Goal: Communication & Community: Answer question/provide support

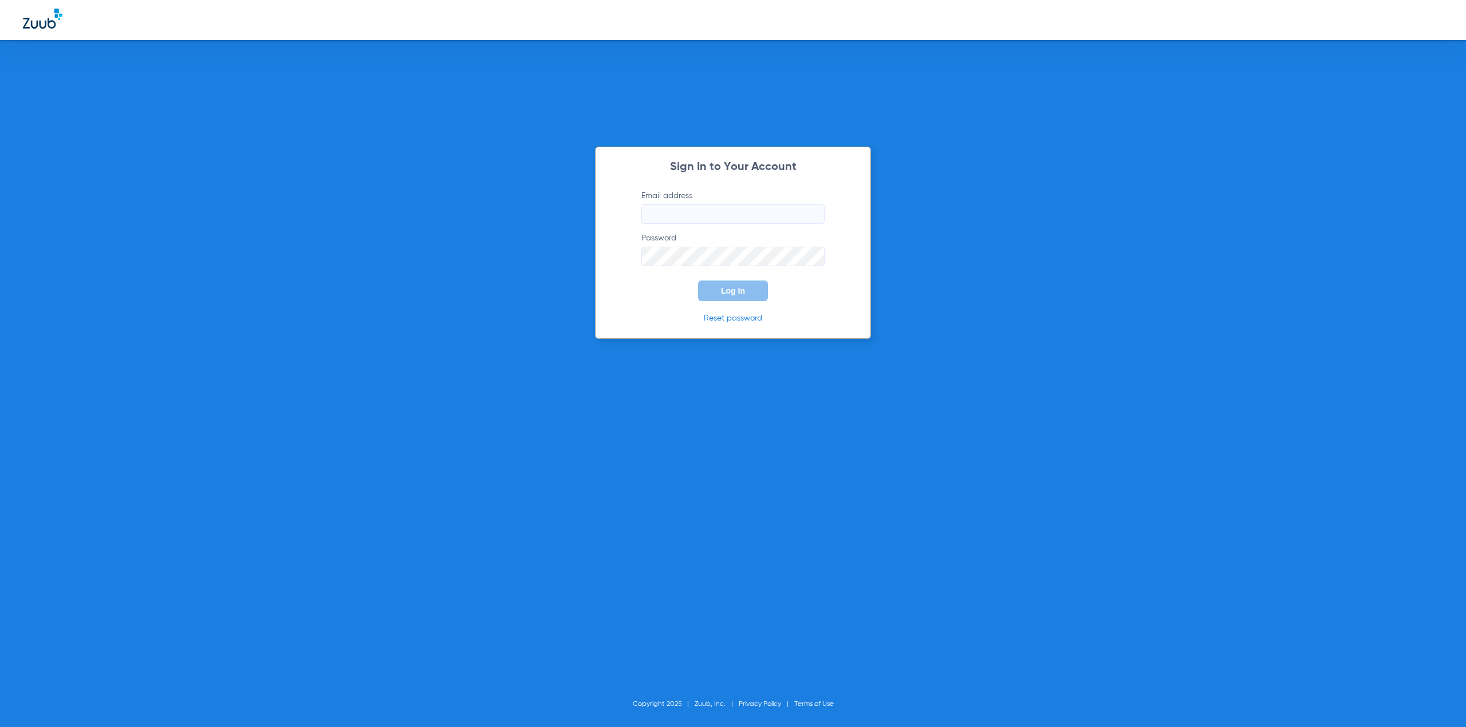
click at [712, 223] on input "Email address" at bounding box center [732, 213] width 183 height 19
type input "[PERSON_NAME][EMAIL_ADDRESS][DOMAIN_NAME]"
click at [730, 314] on link "Reset password" at bounding box center [733, 318] width 58 height 8
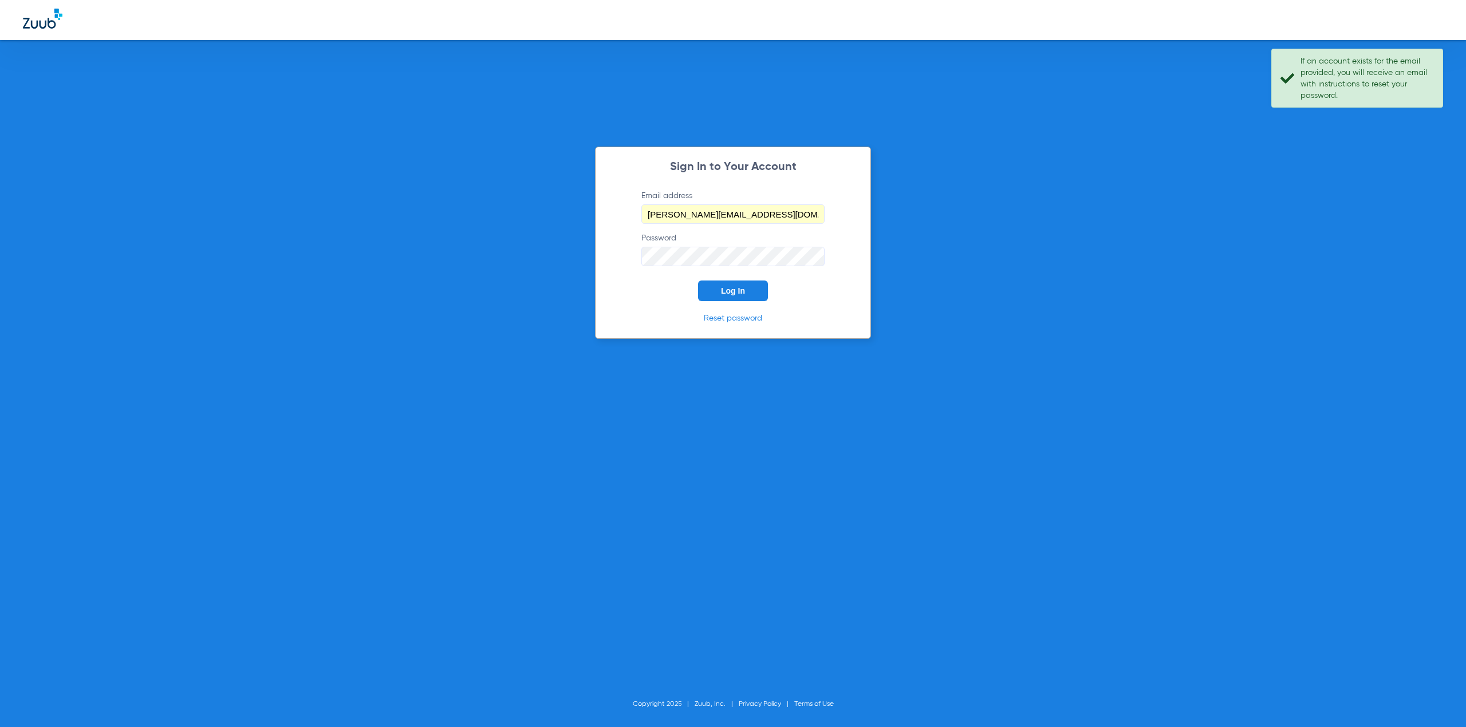
click at [754, 283] on button "Log In" at bounding box center [733, 291] width 70 height 21
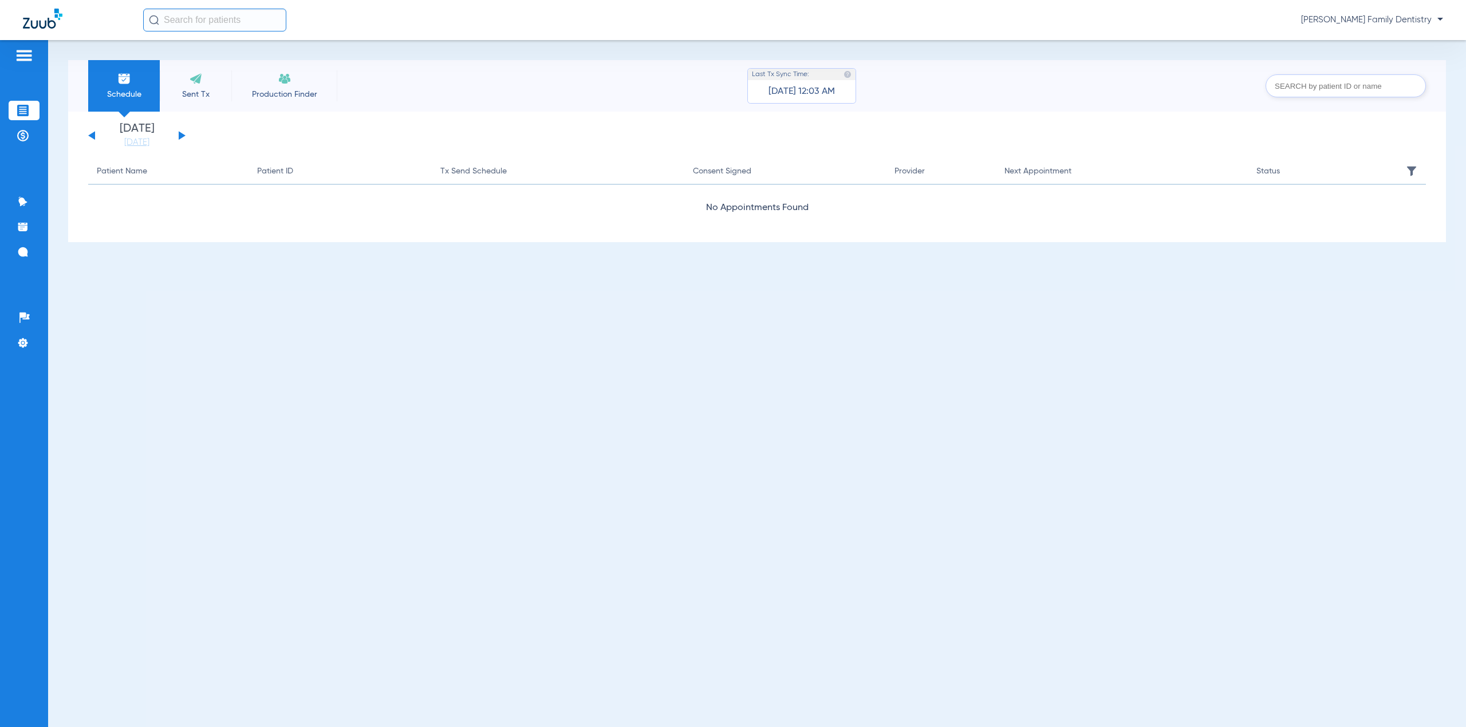
click at [1431, 17] on span "[PERSON_NAME] Family Dentistry" at bounding box center [1372, 19] width 142 height 11
click at [459, 527] on div at bounding box center [733, 363] width 1466 height 727
click at [13, 134] on li "Payments & A/R" at bounding box center [24, 135] width 31 height 19
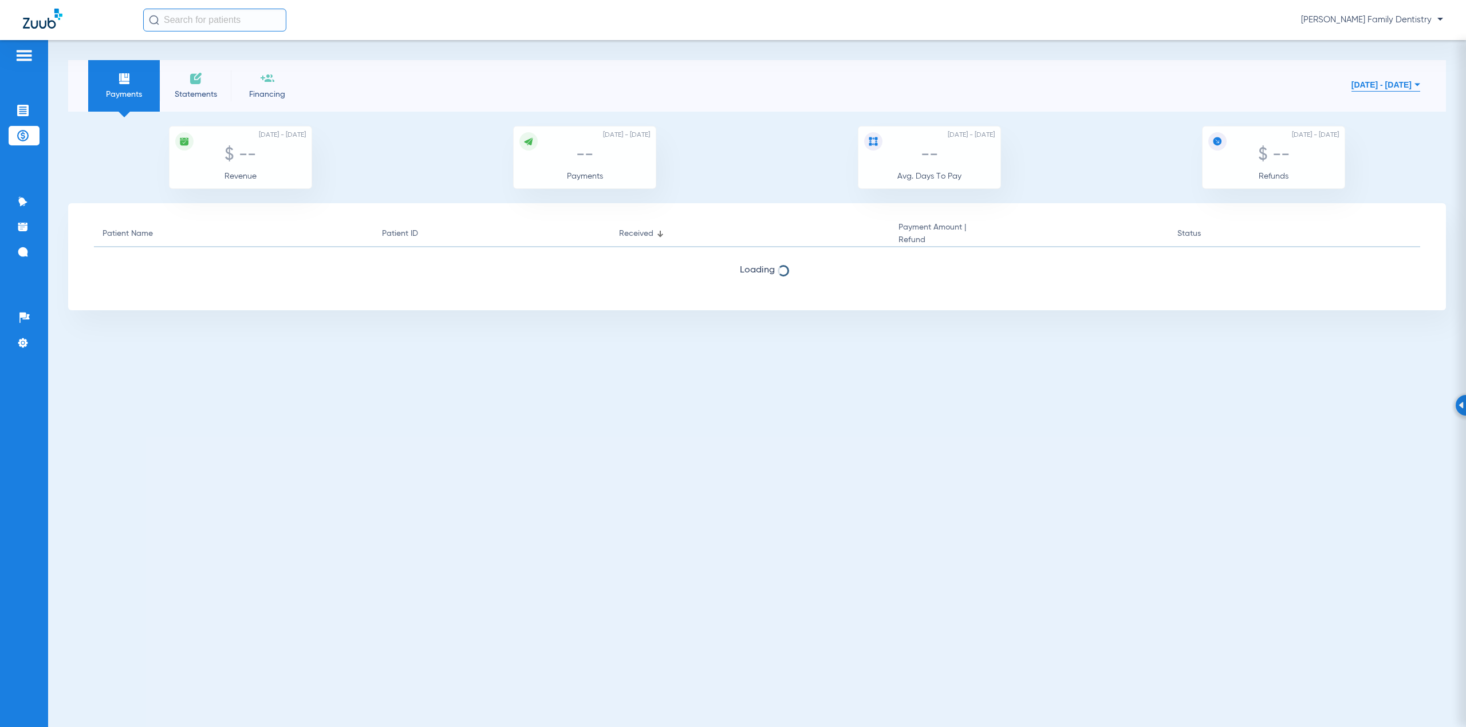
click at [24, 53] on img at bounding box center [24, 56] width 18 height 14
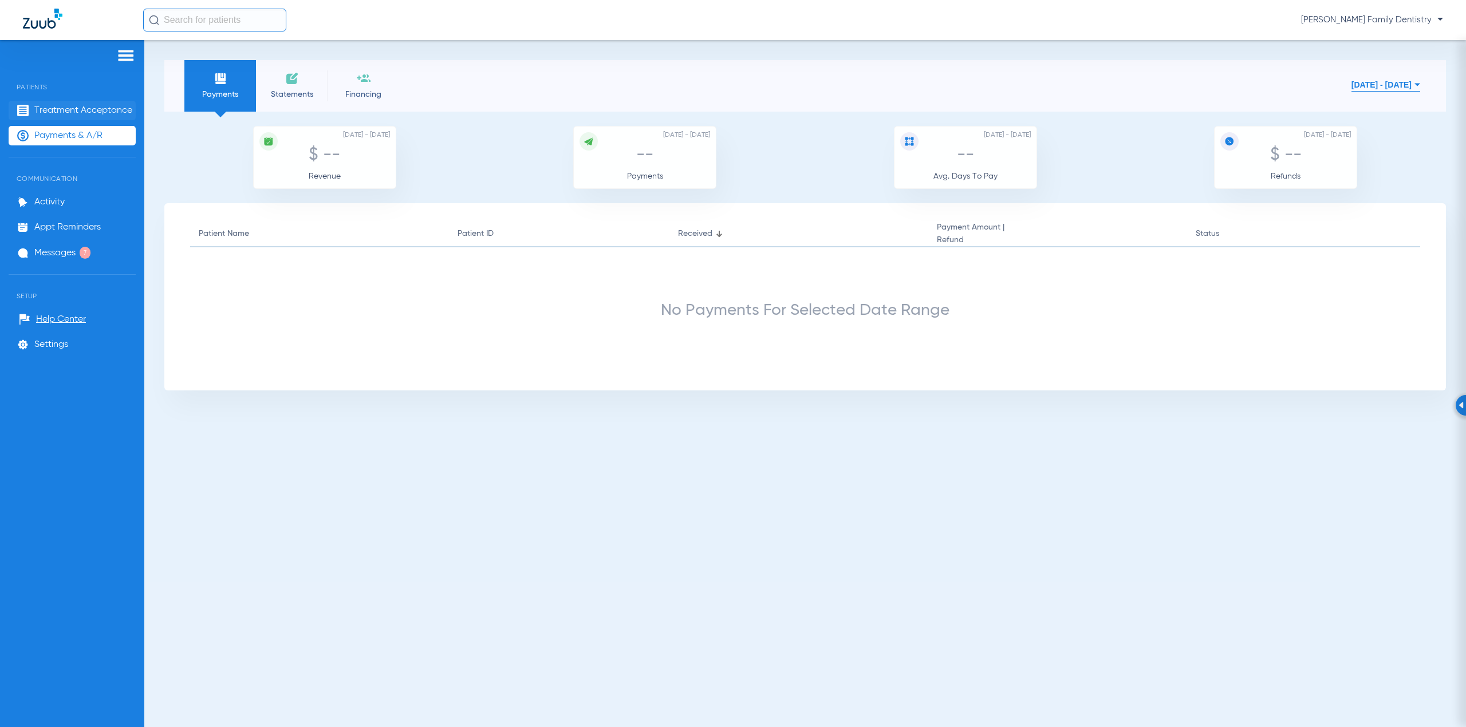
click at [60, 109] on span "Treatment Acceptance" at bounding box center [83, 110] width 98 height 11
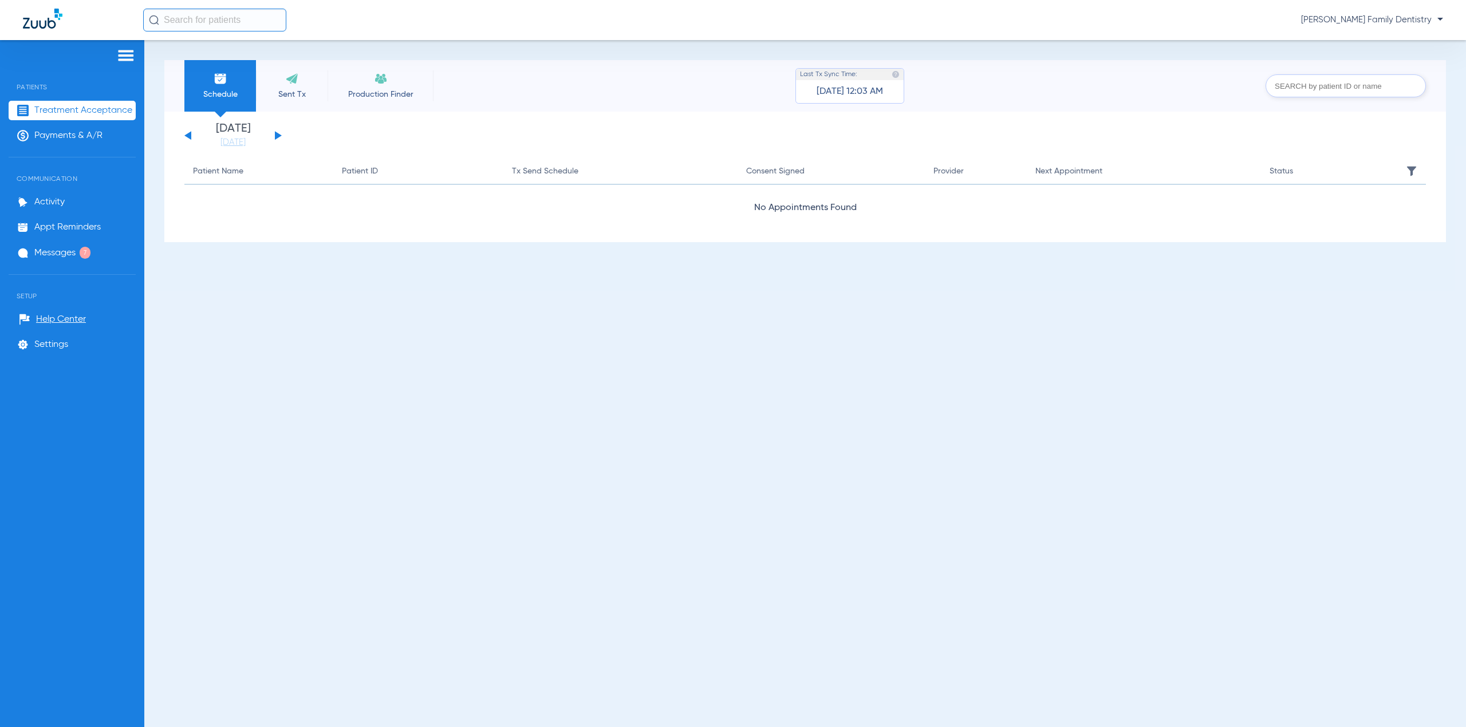
click at [1374, 26] on div "[PERSON_NAME] Family Dentistry" at bounding box center [793, 20] width 1300 height 23
click at [1376, 23] on span "[PERSON_NAME] Family Dentistry" at bounding box center [1372, 19] width 142 height 11
click at [1376, 23] on div at bounding box center [733, 363] width 1466 height 727
click at [48, 186] on div "Patients Treatment Acceptance Payments & A/R Communication Activity Appt Remind…" at bounding box center [72, 403] width 144 height 727
click at [49, 209] on li "Activity" at bounding box center [72, 201] width 127 height 19
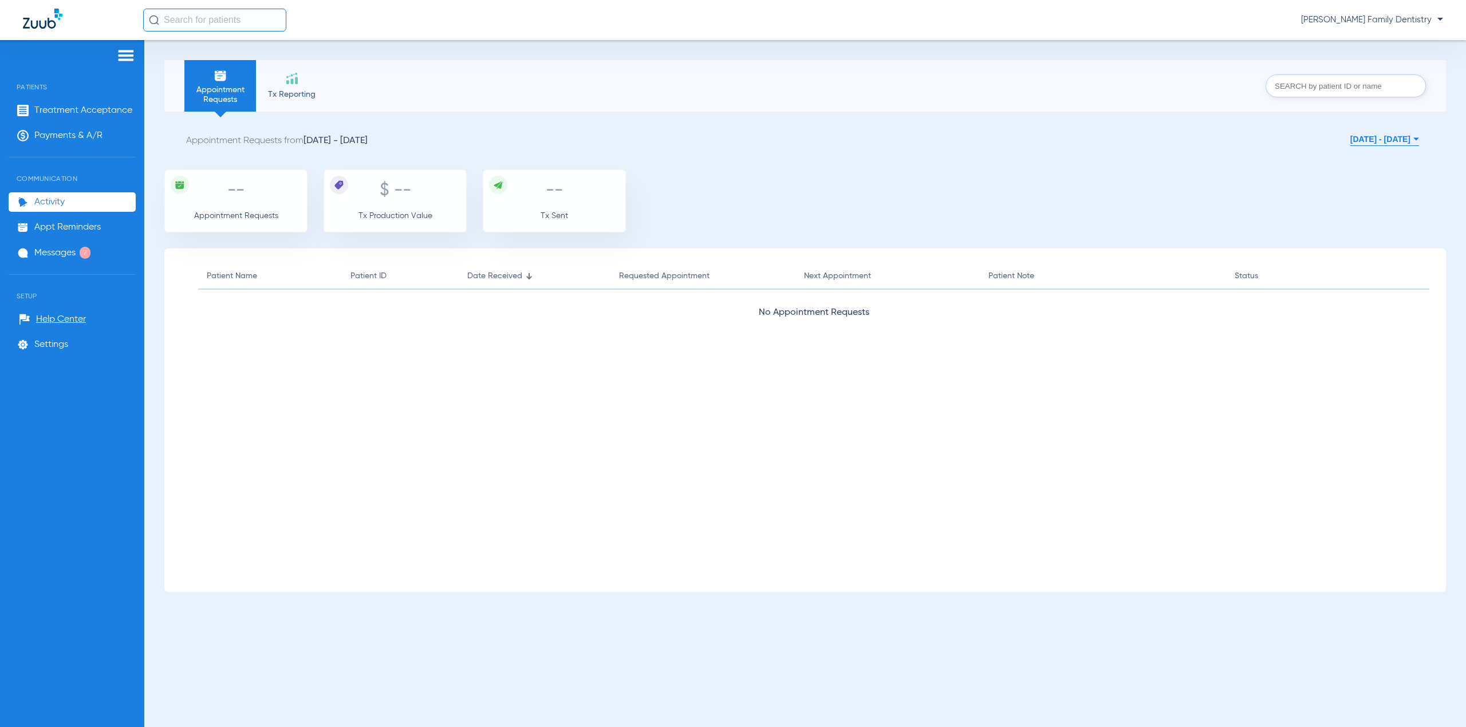
drag, startPoint x: 333, startPoint y: 229, endPoint x: 329, endPoint y: 234, distance: 6.5
click at [333, 235] on section "Appointment Requests from [DATE] - [DATE] [DATE] - [DATE] [DATE] Su Mo Tu We Th…" at bounding box center [804, 352] width 1281 height 480
click at [305, 70] on li "Tx Reporting" at bounding box center [292, 86] width 72 height 52
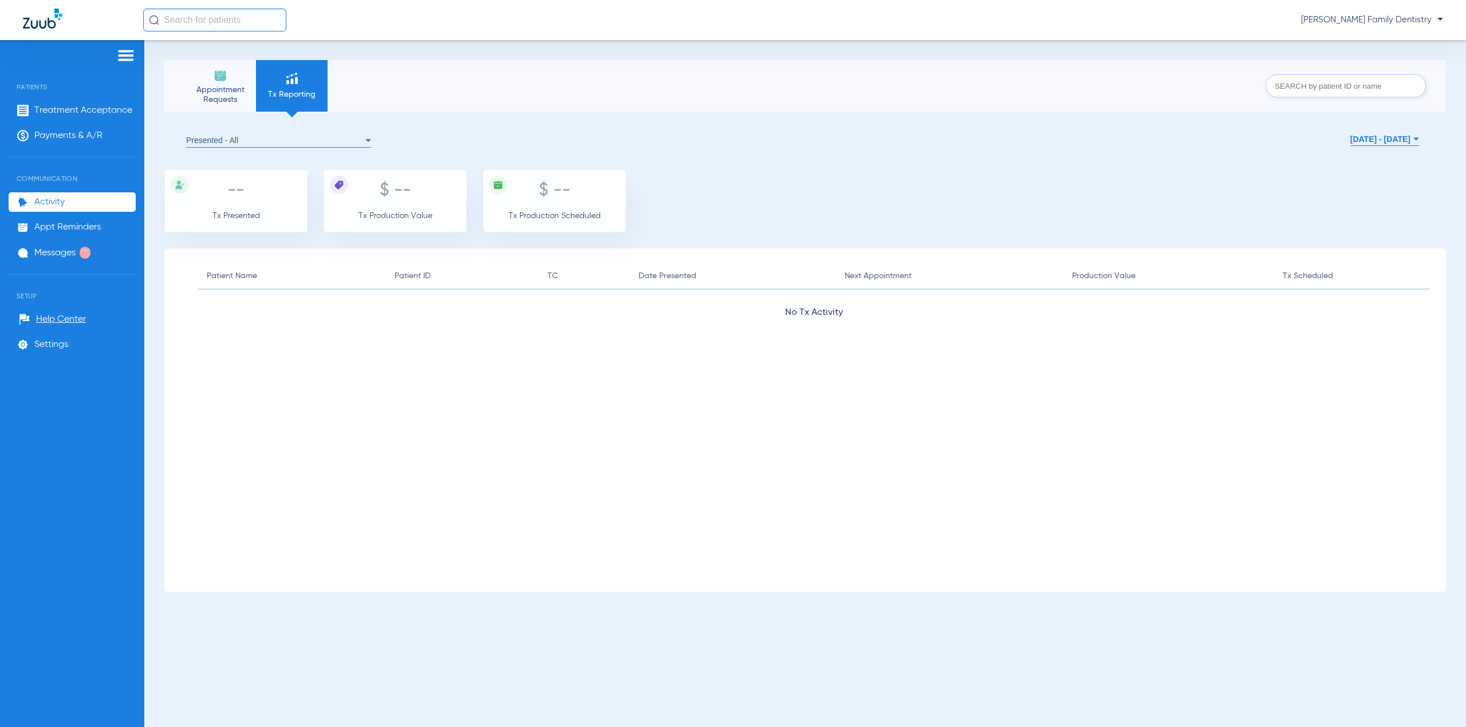
click at [218, 76] on img at bounding box center [221, 76] width 14 height 14
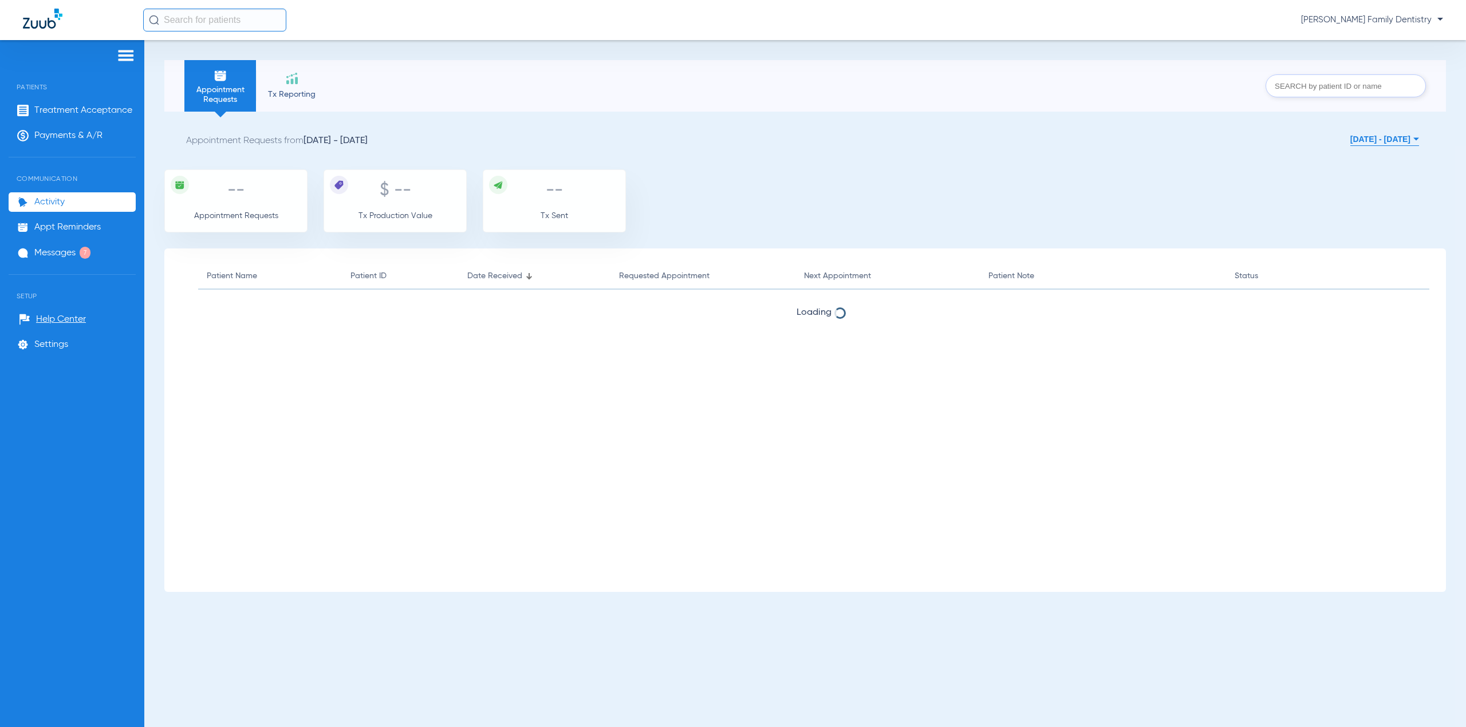
click at [231, 184] on span "--" at bounding box center [235, 190] width 17 height 17
click at [250, 66] on li "Appointment Requests" at bounding box center [220, 86] width 72 height 52
click at [268, 62] on li "Tx Reporting" at bounding box center [292, 86] width 72 height 52
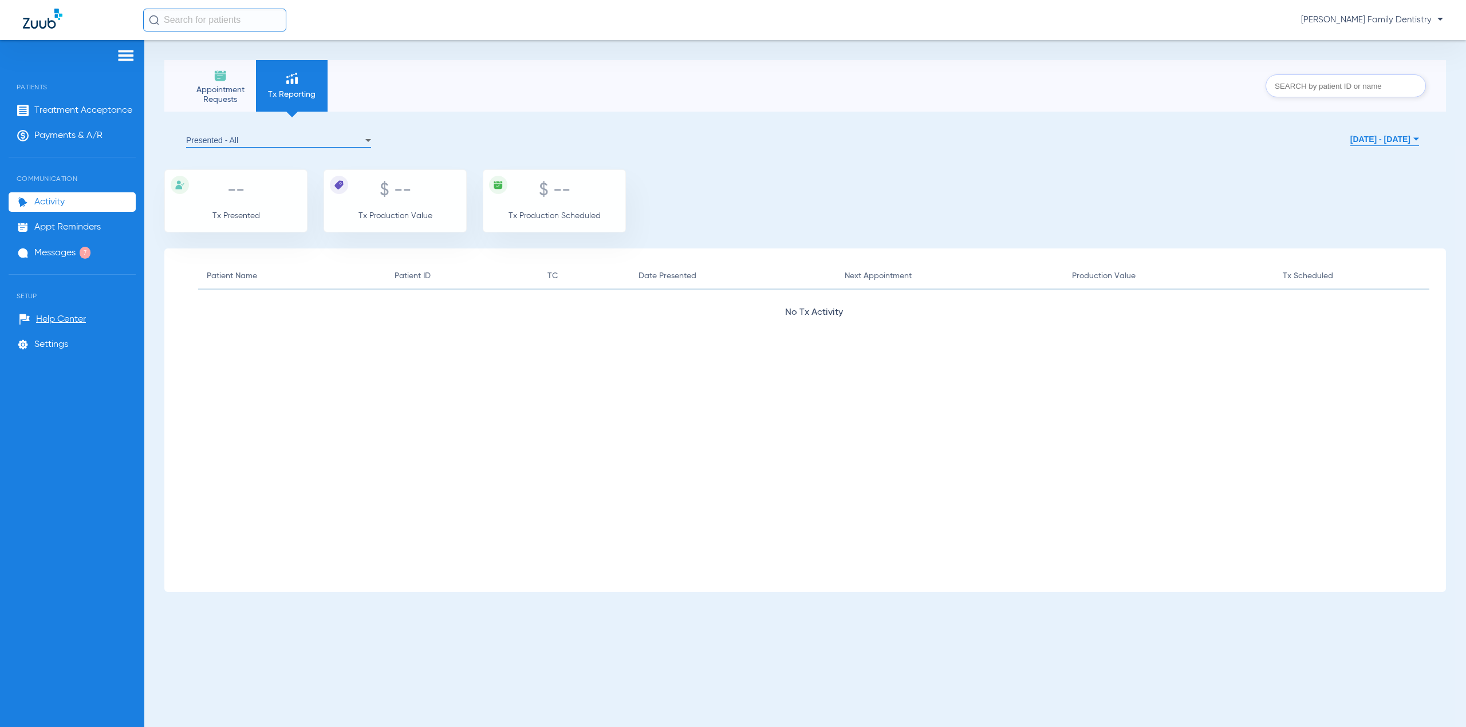
click at [214, 69] on img at bounding box center [221, 76] width 14 height 14
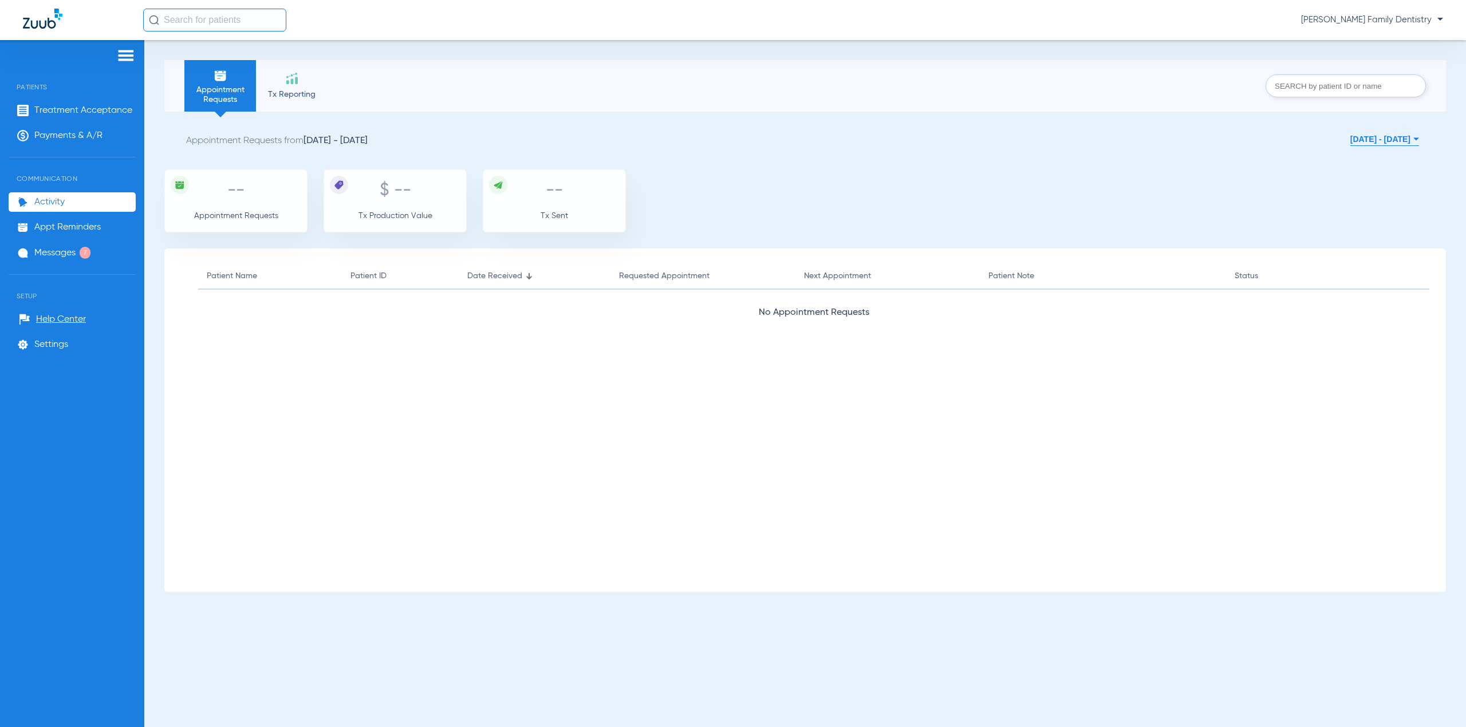
click at [53, 355] on ul "Help Center Settings" at bounding box center [72, 338] width 127 height 56
click at [52, 346] on span "Settings" at bounding box center [51, 344] width 34 height 11
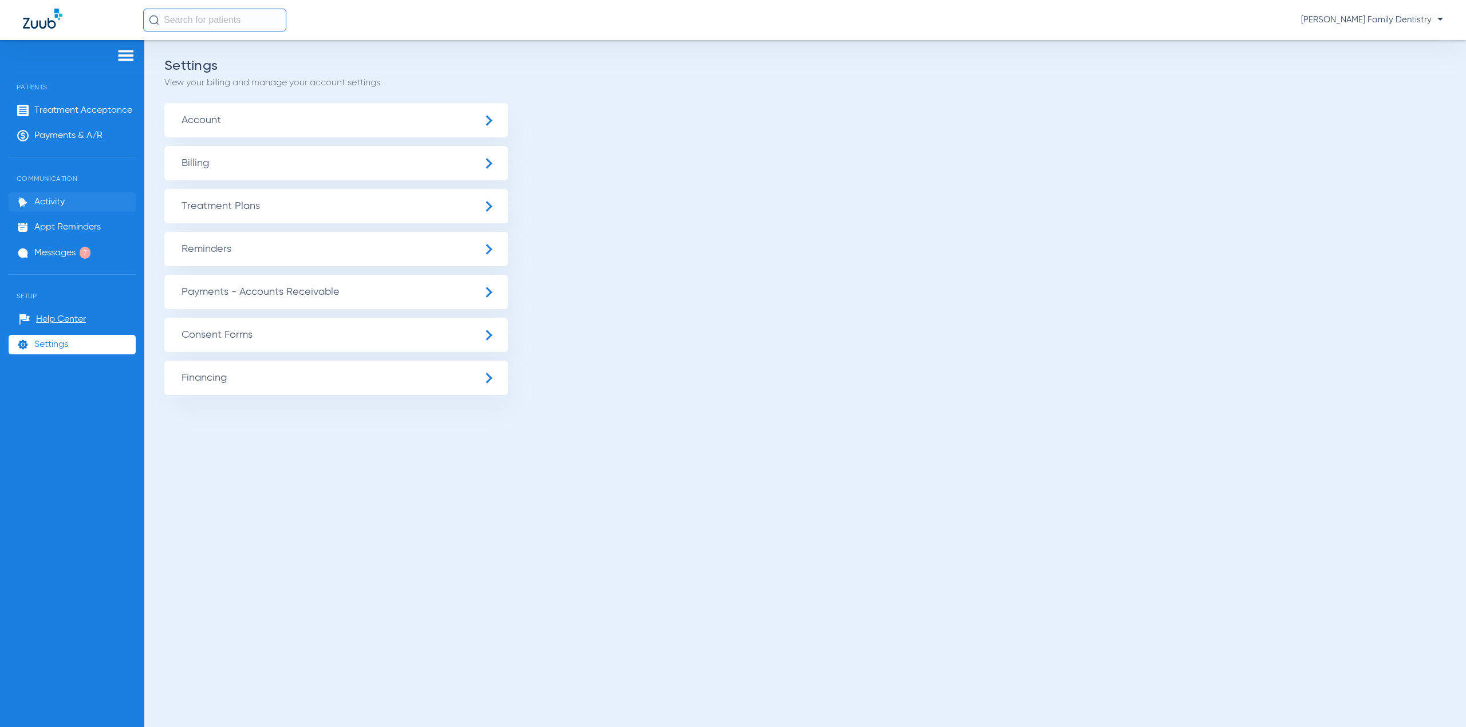
click at [64, 204] on span "Activity" at bounding box center [49, 201] width 30 height 11
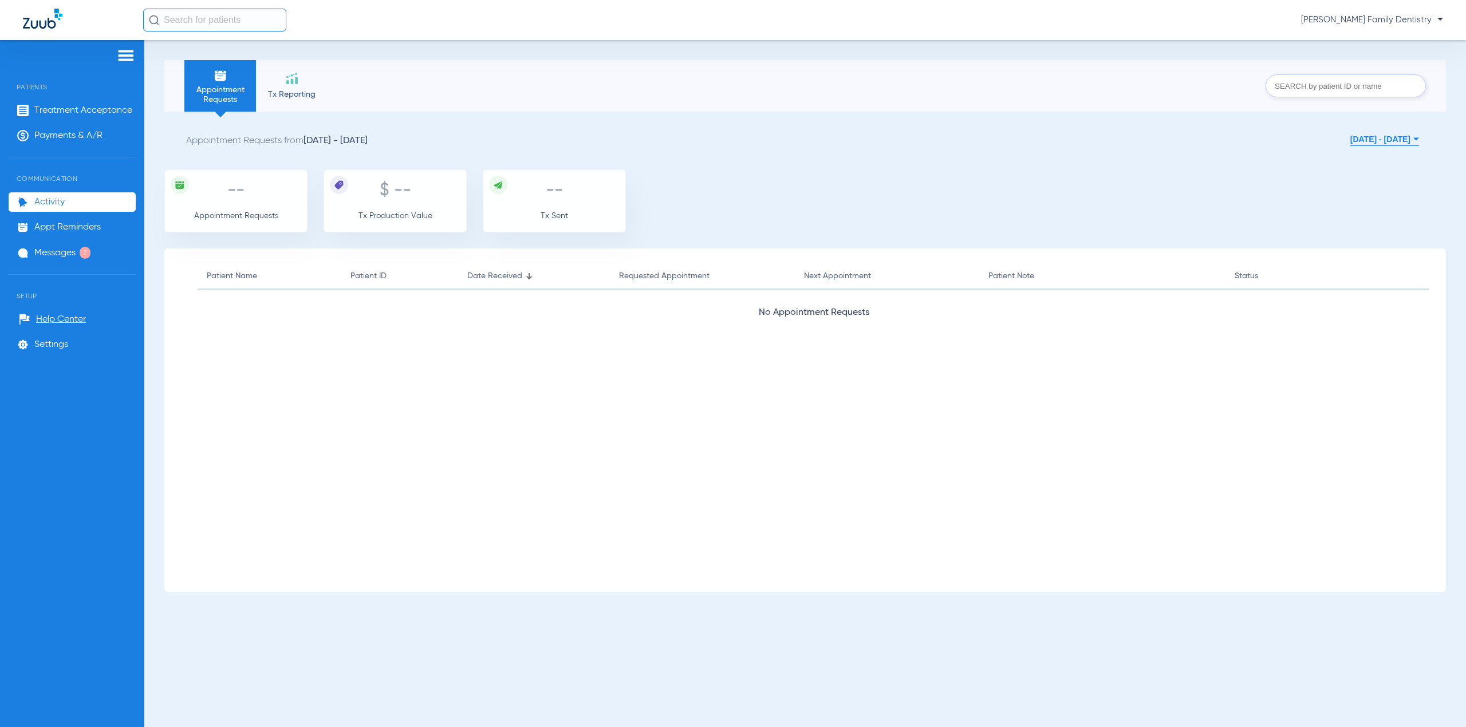
click at [1079, 555] on div "Patient Name Patient ID Date Received Requested Appointment Next Appointment Pa…" at bounding box center [804, 419] width 1281 height 343
click at [106, 248] on li "Messages 7" at bounding box center [72, 253] width 127 height 20
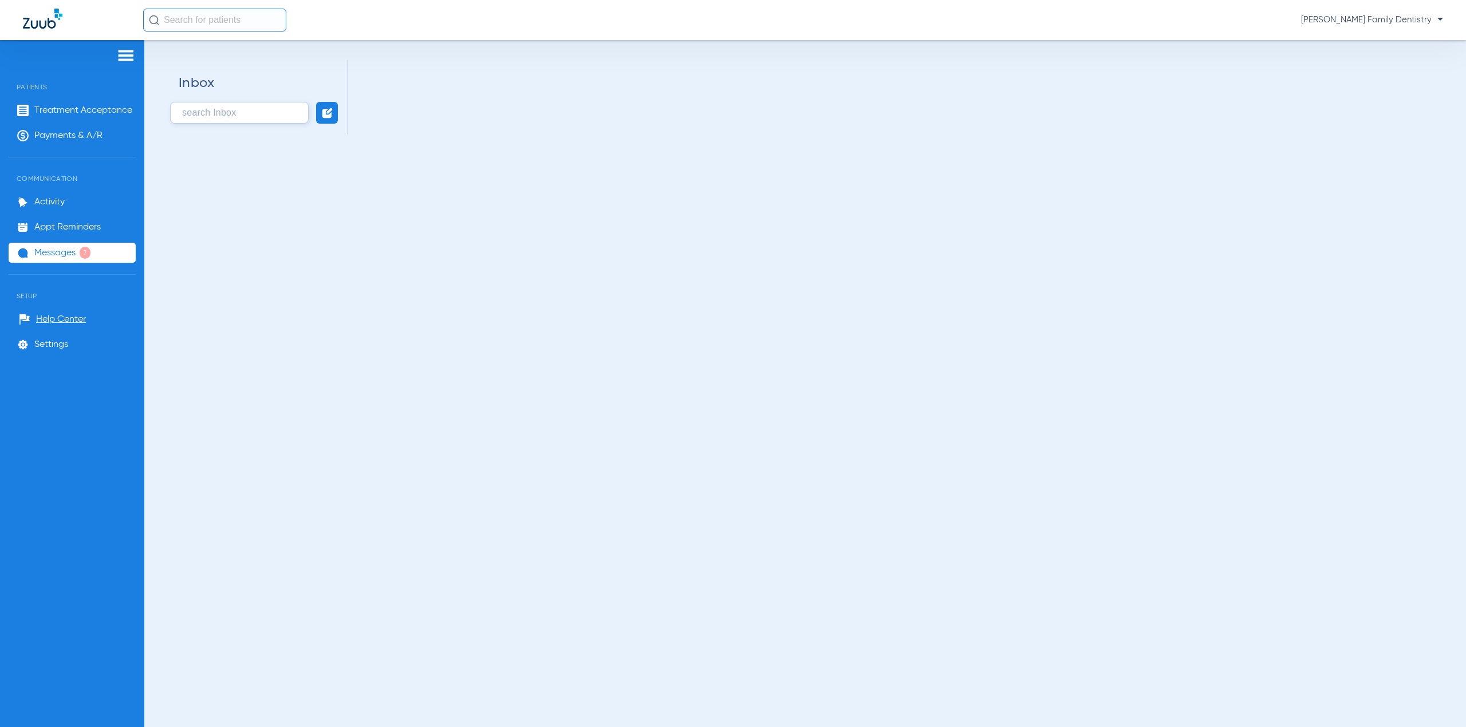
click at [69, 259] on li "Messages 7" at bounding box center [72, 253] width 127 height 20
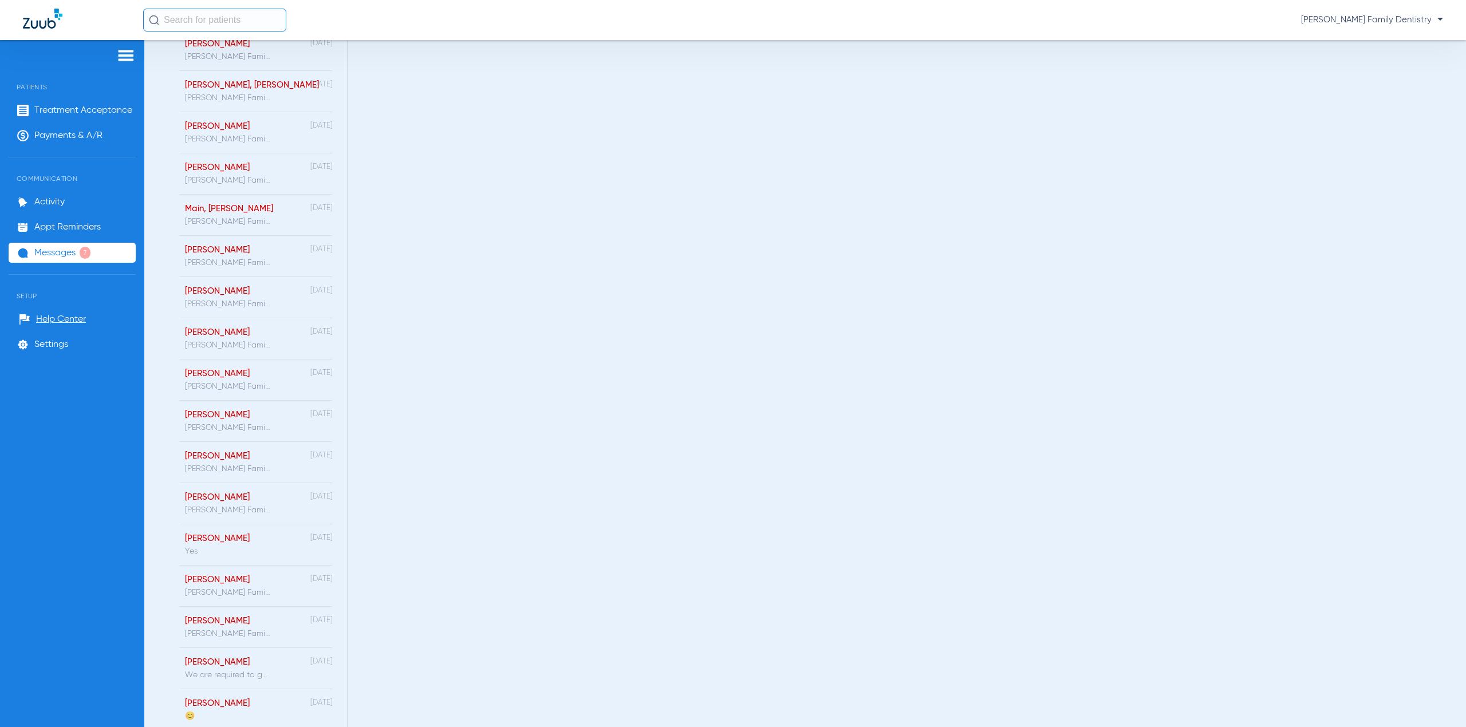
scroll to position [3094, 0]
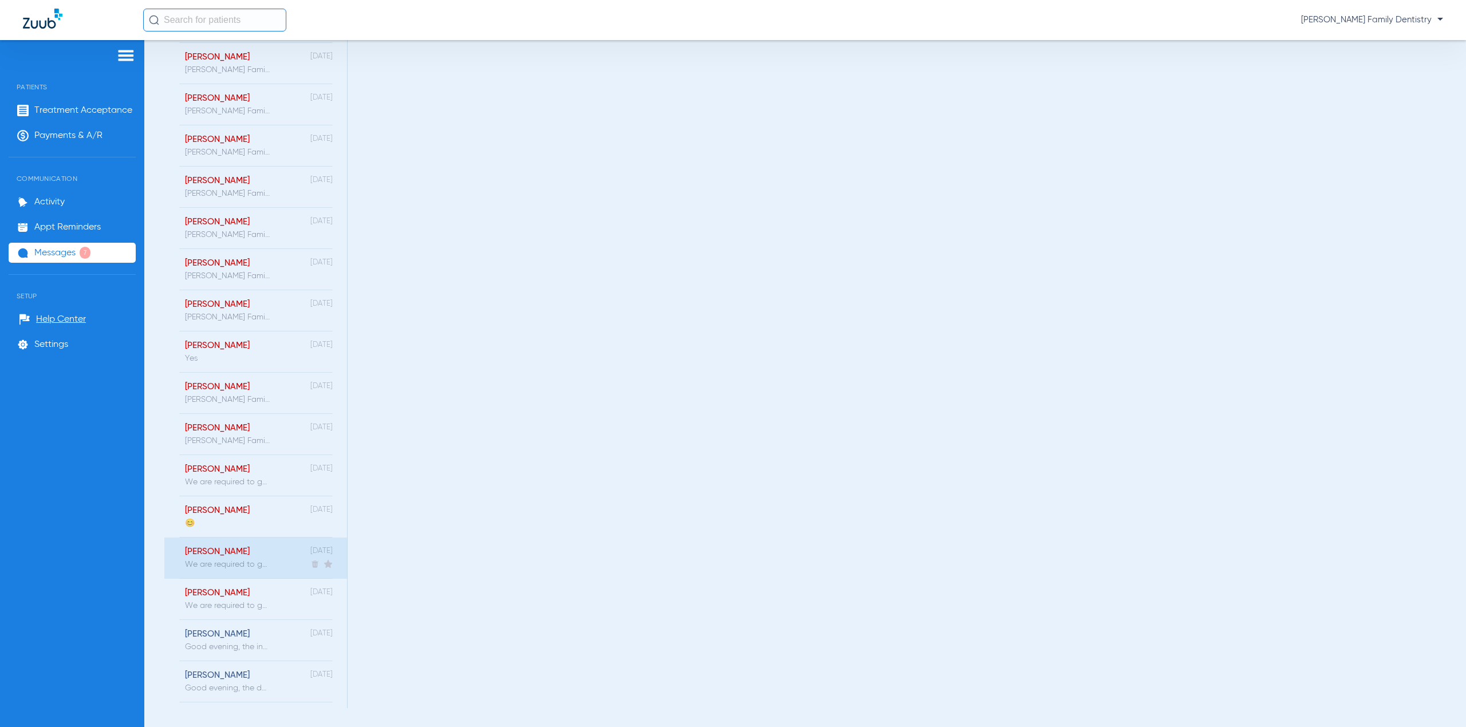
click at [255, 558] on div "[PERSON_NAME] We are required to get your consent to text with you about your h…" at bounding box center [221, 558] width 97 height 41
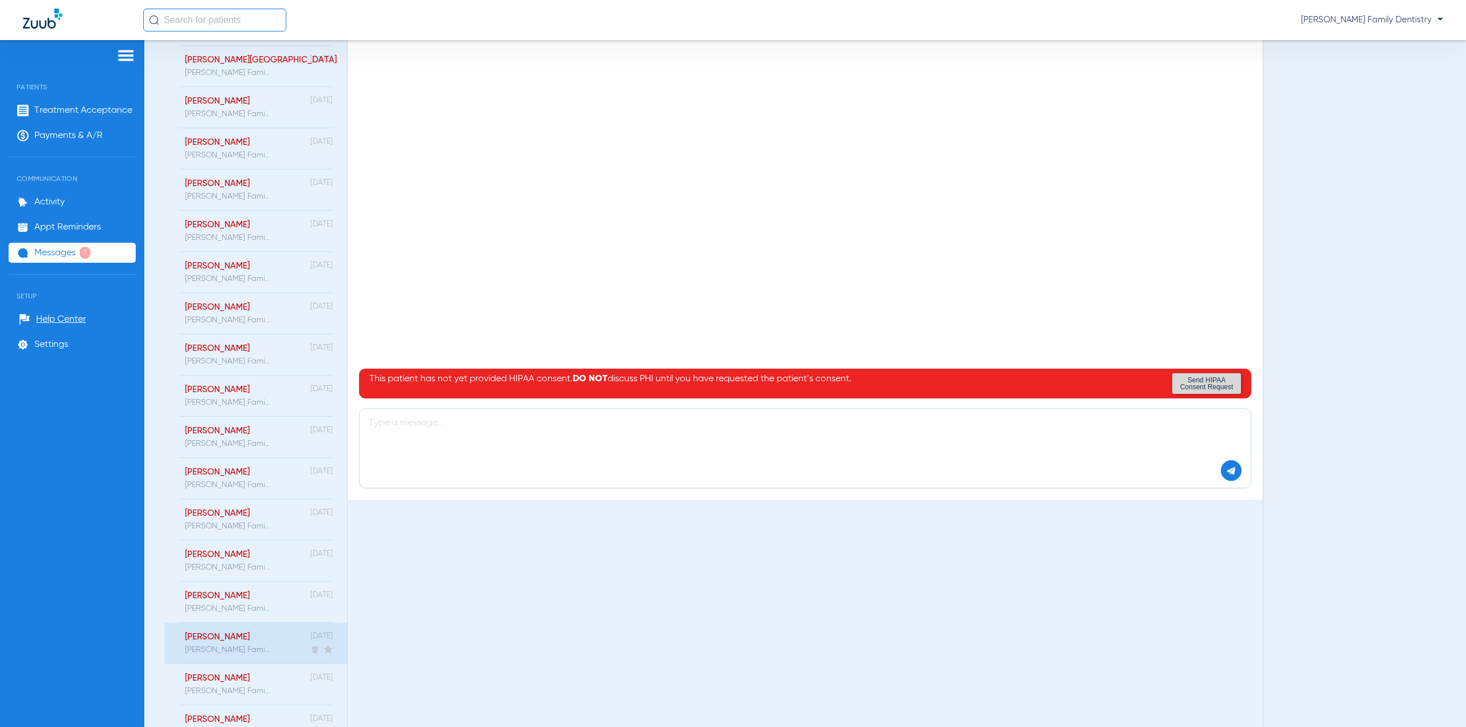
scroll to position [0, 0]
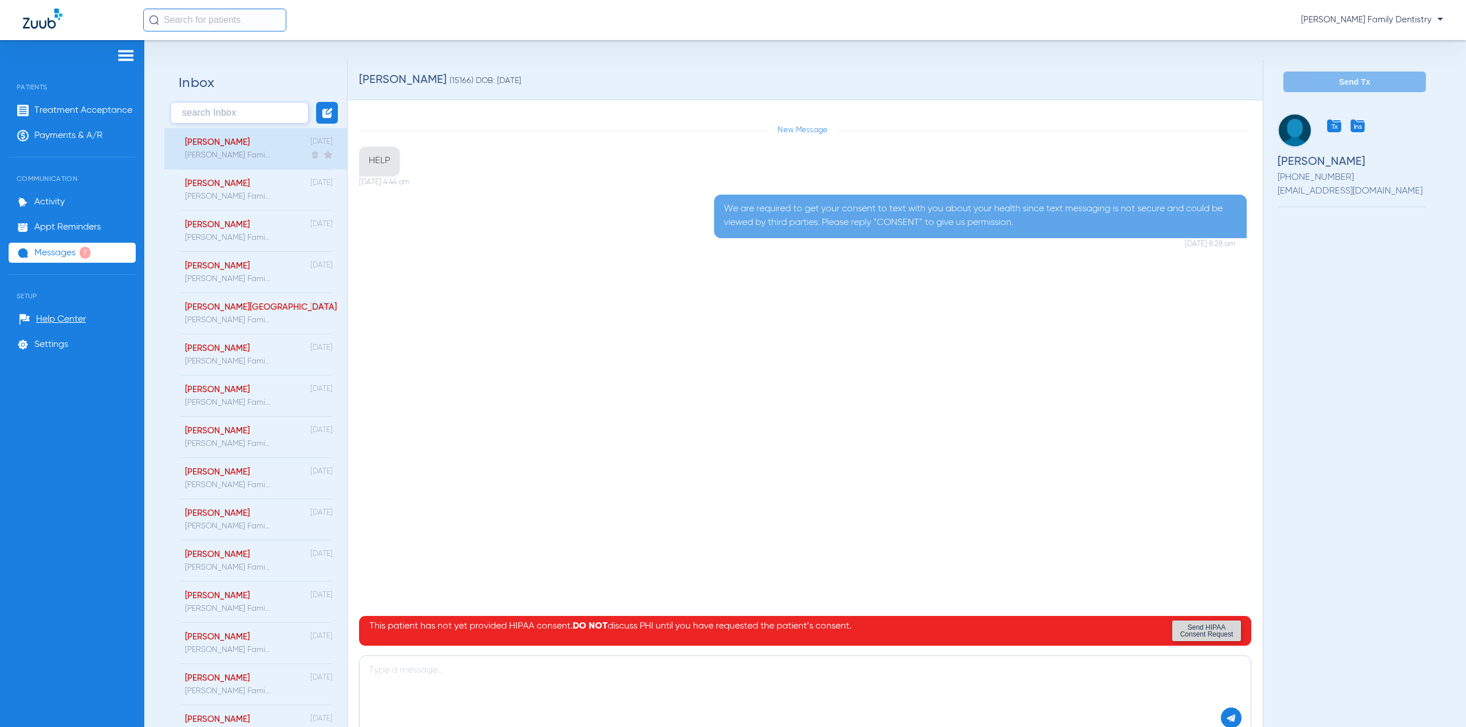
click at [259, 147] on div "[PERSON_NAME]" at bounding box center [227, 142] width 85 height 10
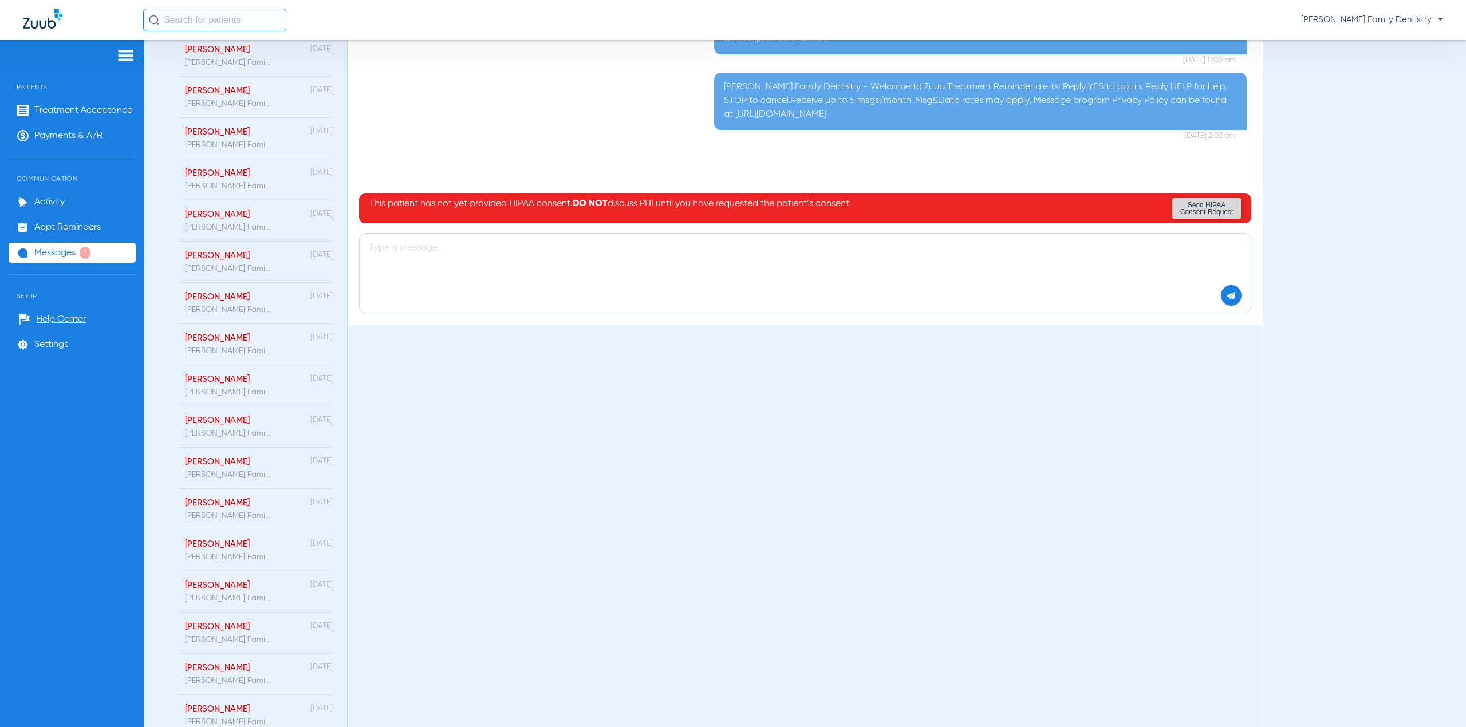
scroll to position [152, 0]
